Goal: Transaction & Acquisition: Book appointment/travel/reservation

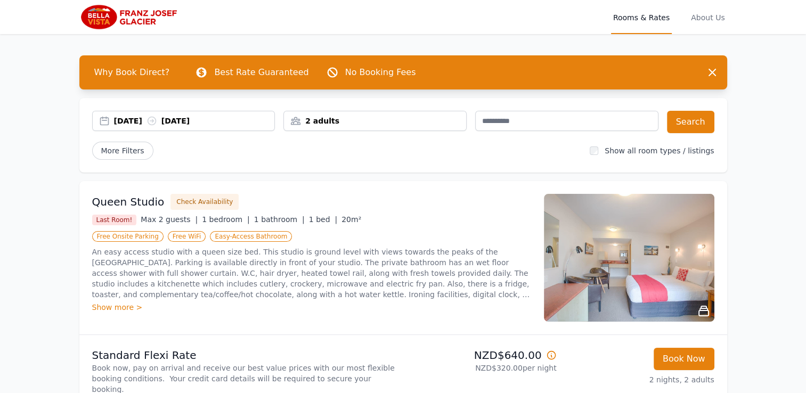
click at [319, 118] on div "2 adults" at bounding box center [375, 121] width 182 height 11
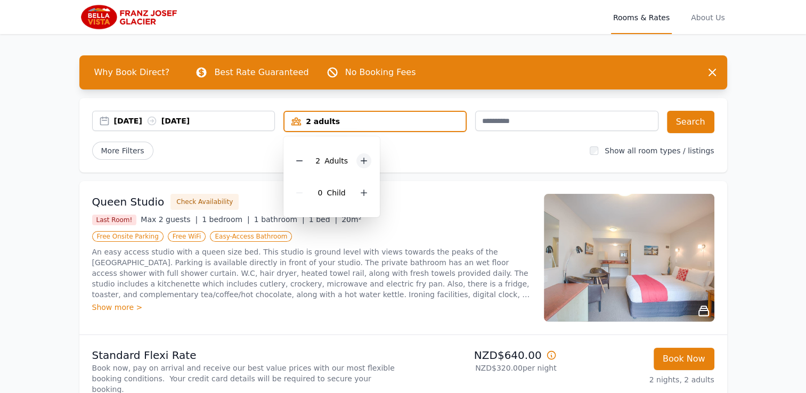
click at [363, 159] on icon at bounding box center [364, 161] width 6 height 6
click at [359, 199] on div "0 Child" at bounding box center [331, 193] width 79 height 32
click at [360, 197] on div at bounding box center [363, 192] width 15 height 15
click at [671, 120] on button "Search" at bounding box center [690, 122] width 47 height 22
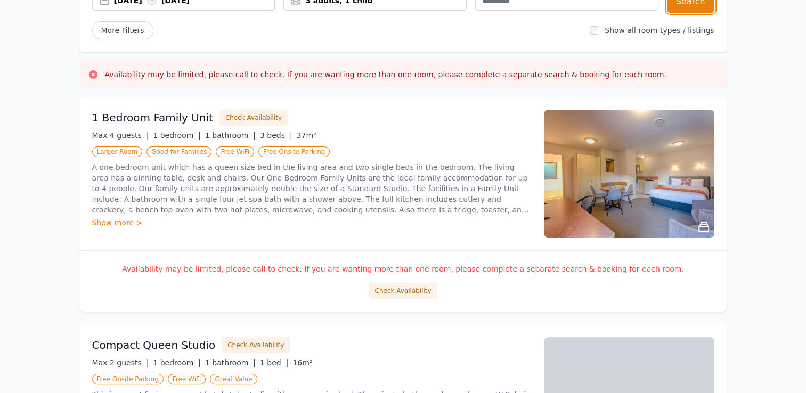
scroll to position [145, 0]
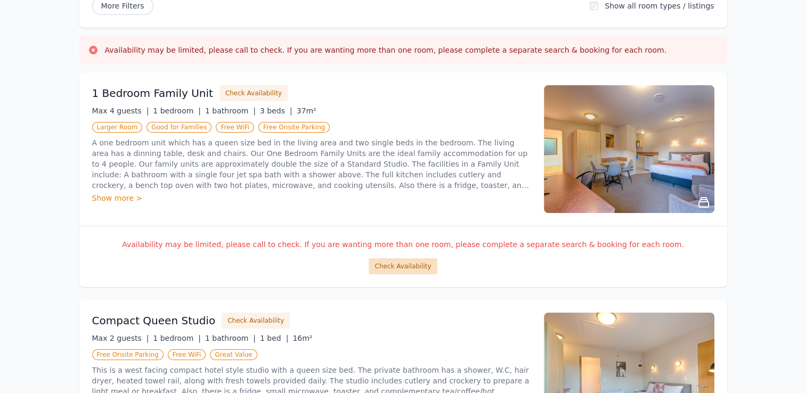
click at [413, 263] on button "Check Availability" at bounding box center [403, 266] width 68 height 16
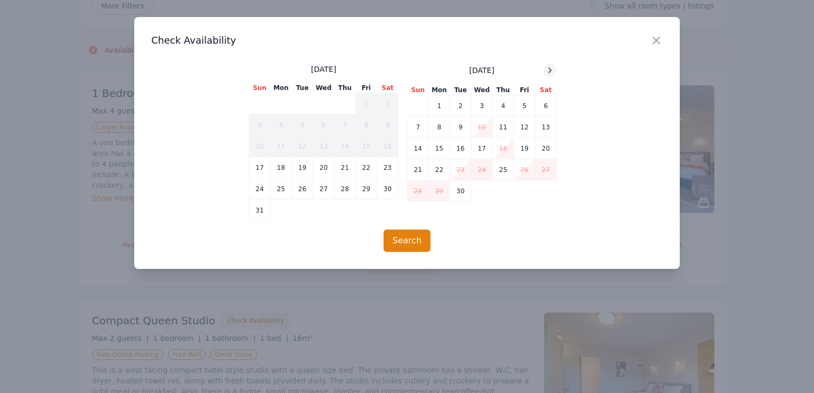
click at [549, 71] on icon at bounding box center [549, 70] width 9 height 9
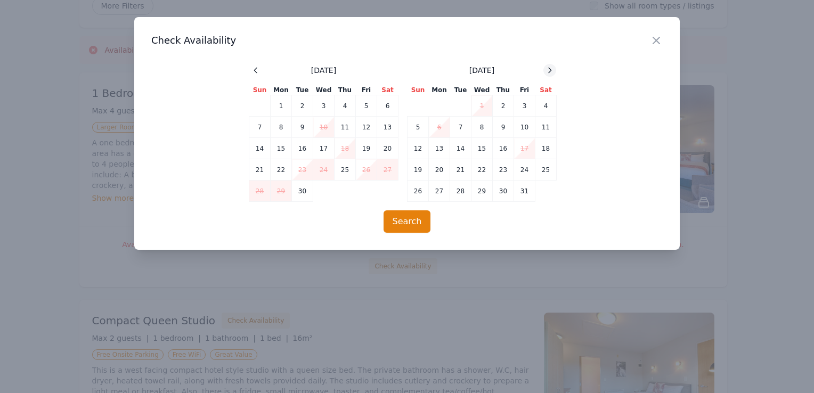
click at [549, 71] on icon at bounding box center [549, 70] width 9 height 9
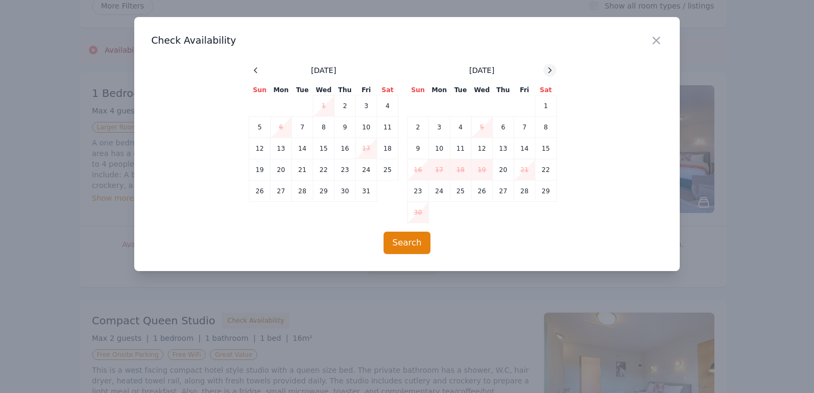
click at [549, 71] on icon at bounding box center [549, 70] width 9 height 9
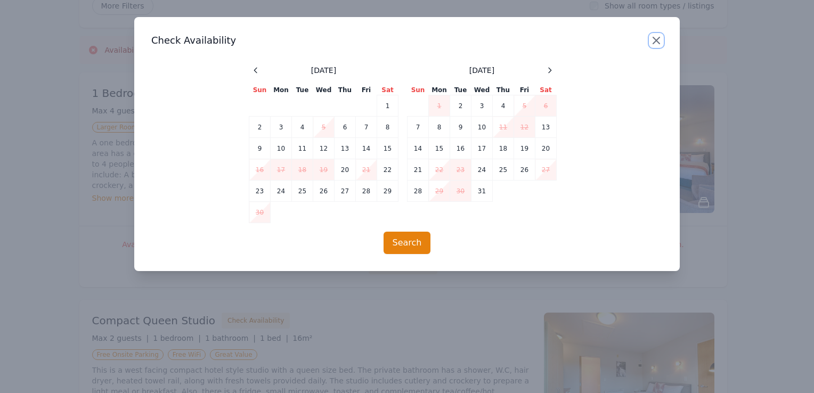
click at [650, 39] on icon "button" at bounding box center [656, 40] width 13 height 13
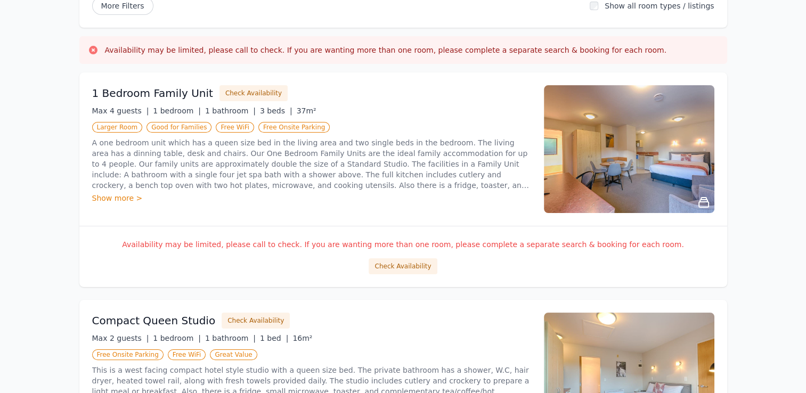
scroll to position [0, 0]
